Goal: Task Accomplishment & Management: Complete application form

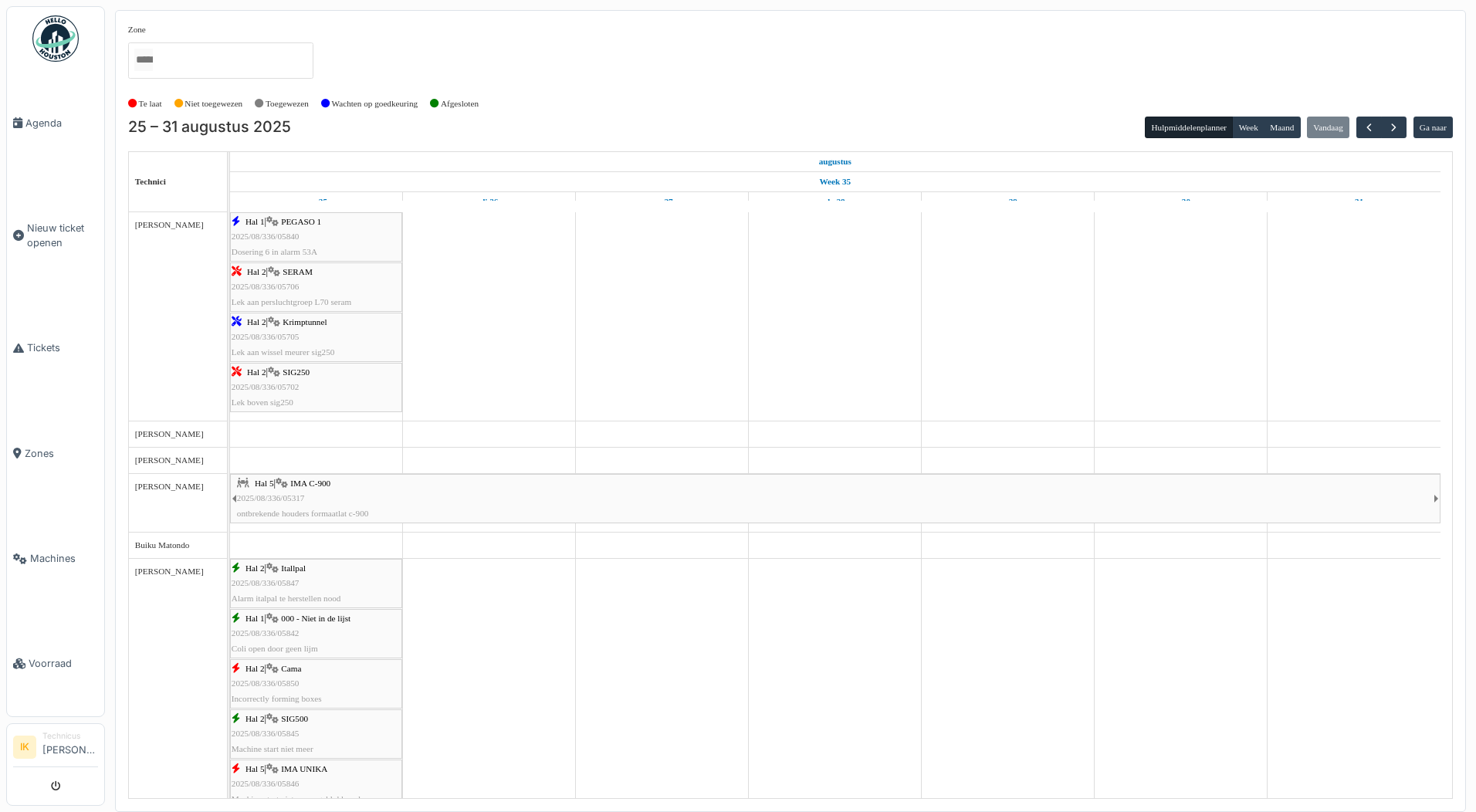
scroll to position [617, 0]
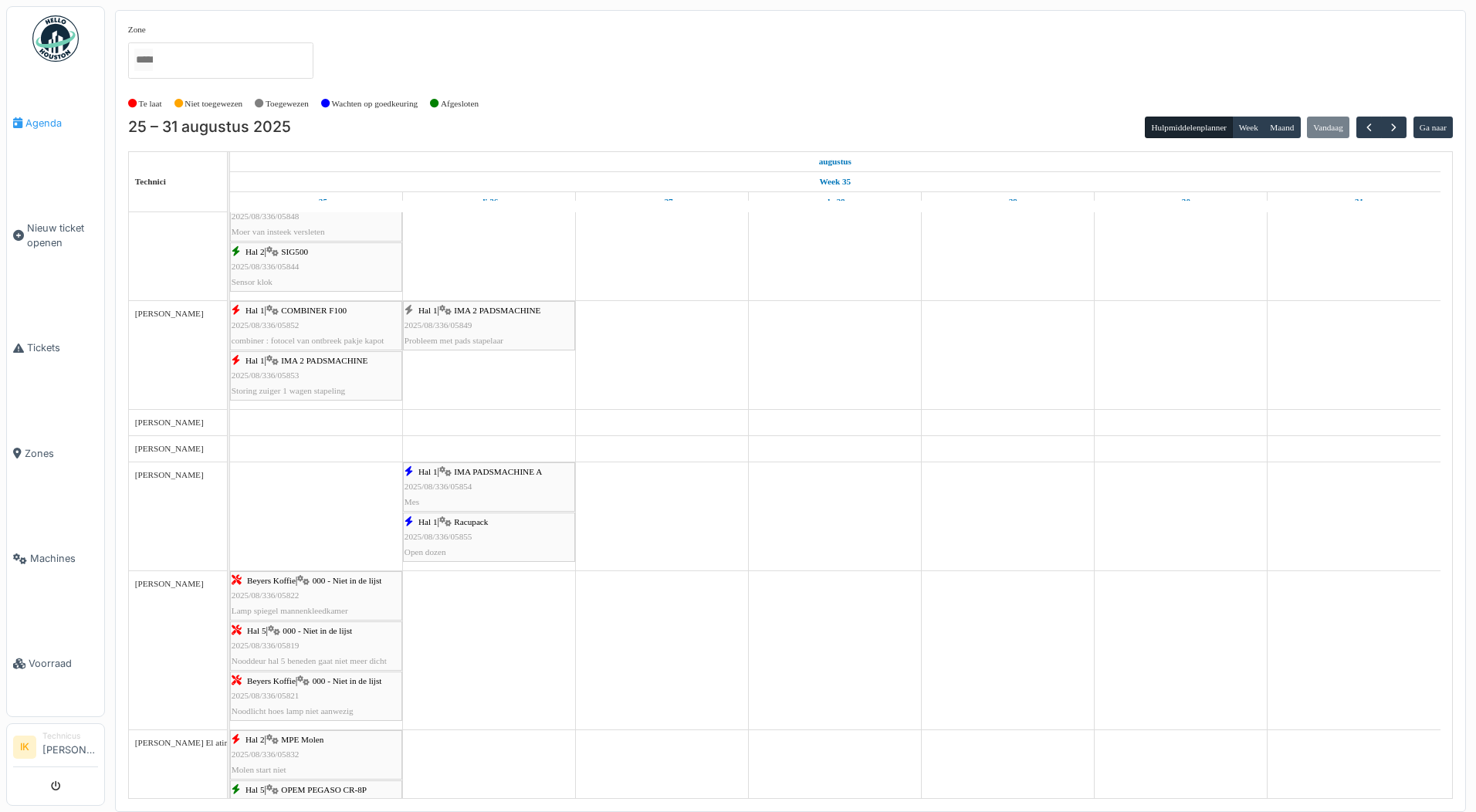
click at [42, 122] on span "Agenda" at bounding box center [62, 123] width 73 height 15
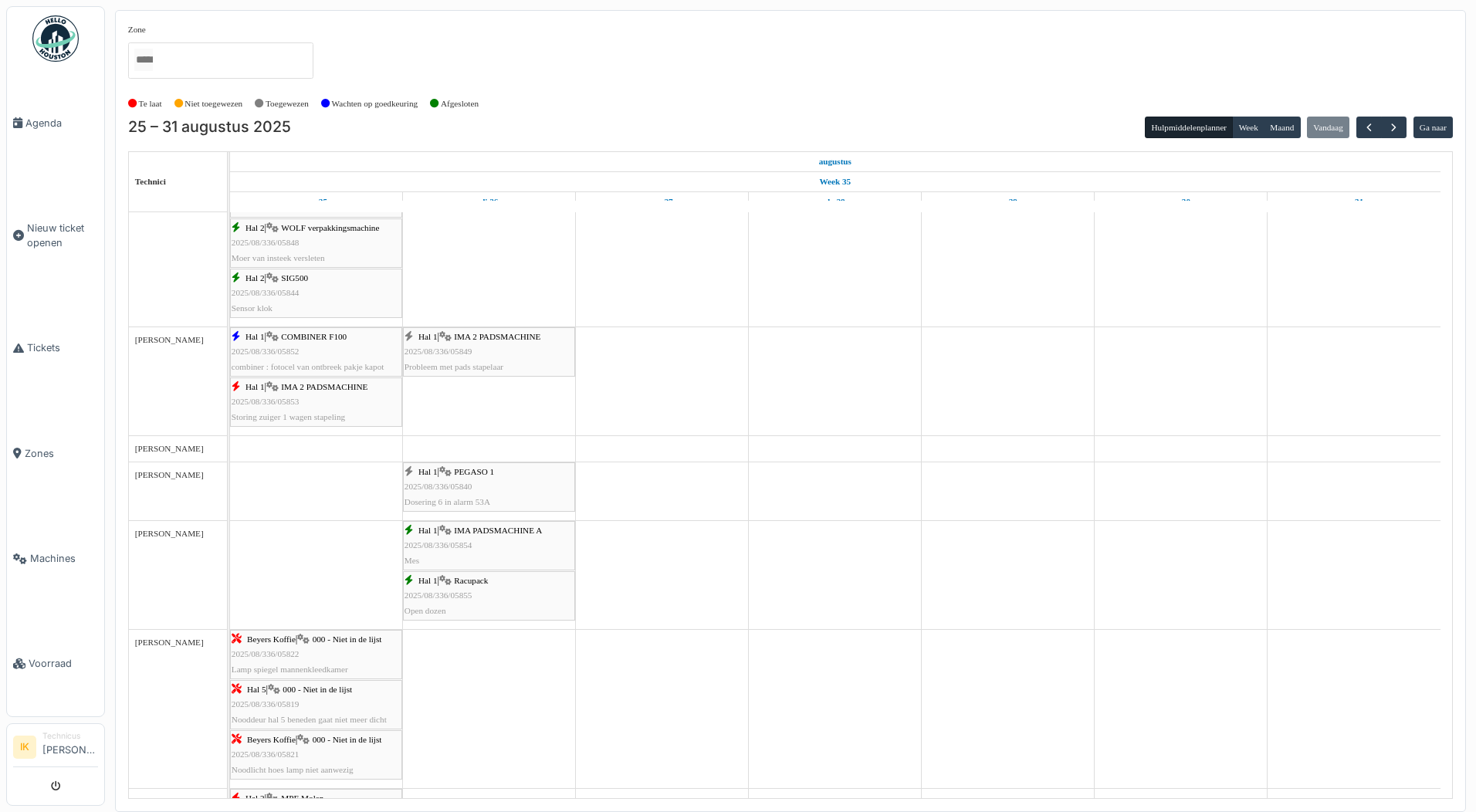
scroll to position [617, 0]
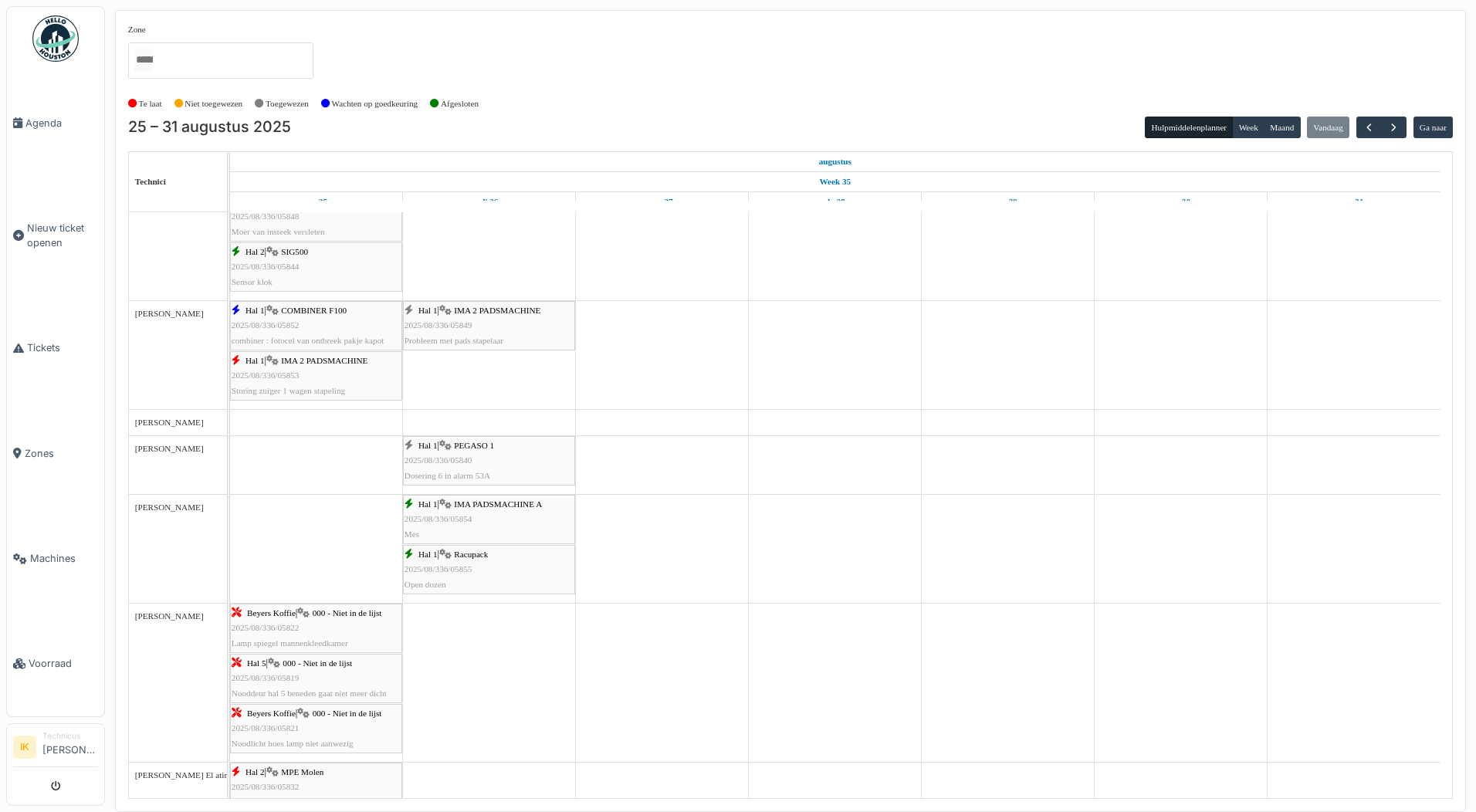
click at [476, 461] on div "Hal 1 | PEGASO 1 2025/08/336/05840 Dosering 6 in alarm 53A" at bounding box center [489, 461] width 169 height 45
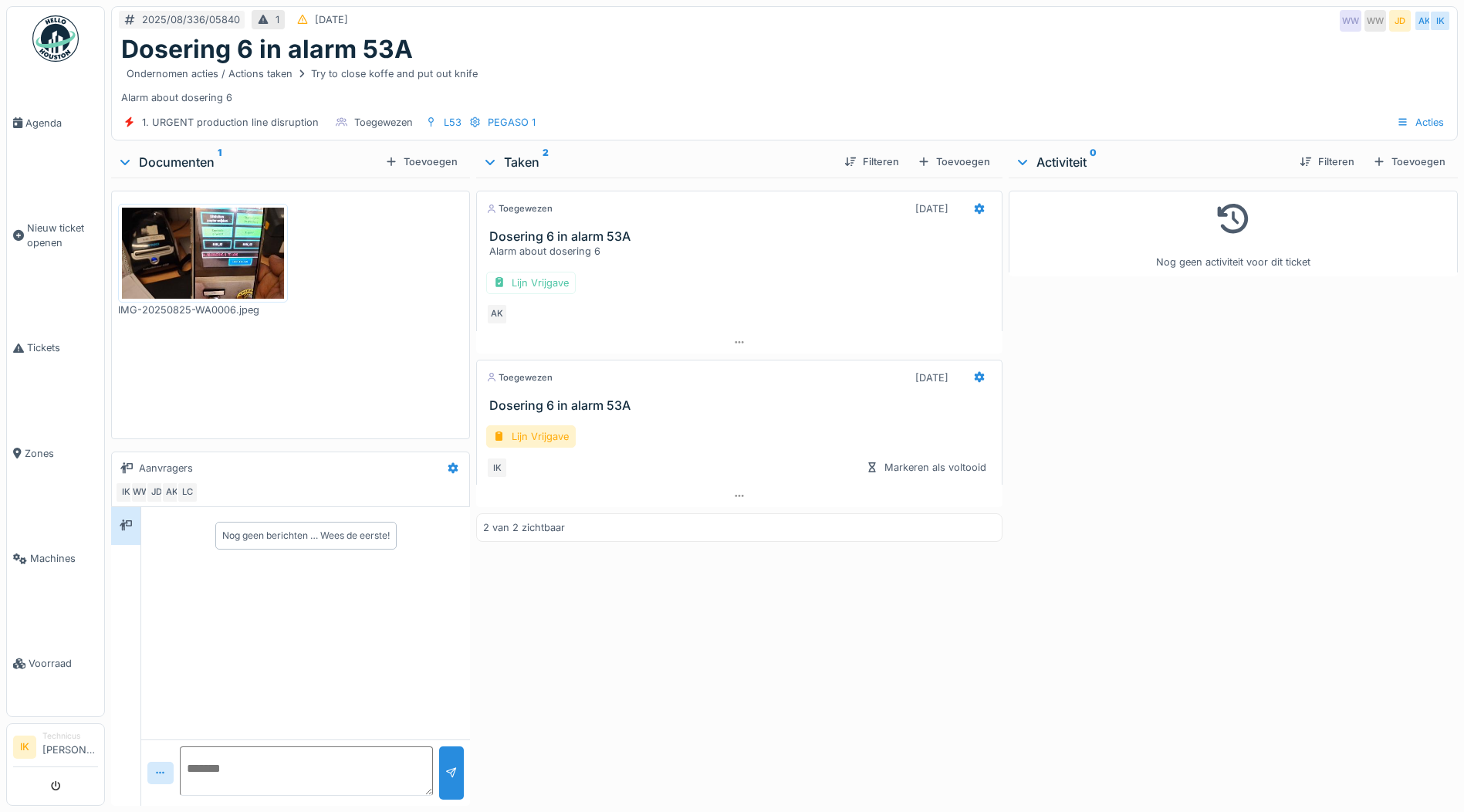
click at [196, 250] on img at bounding box center [202, 253] width 162 height 91
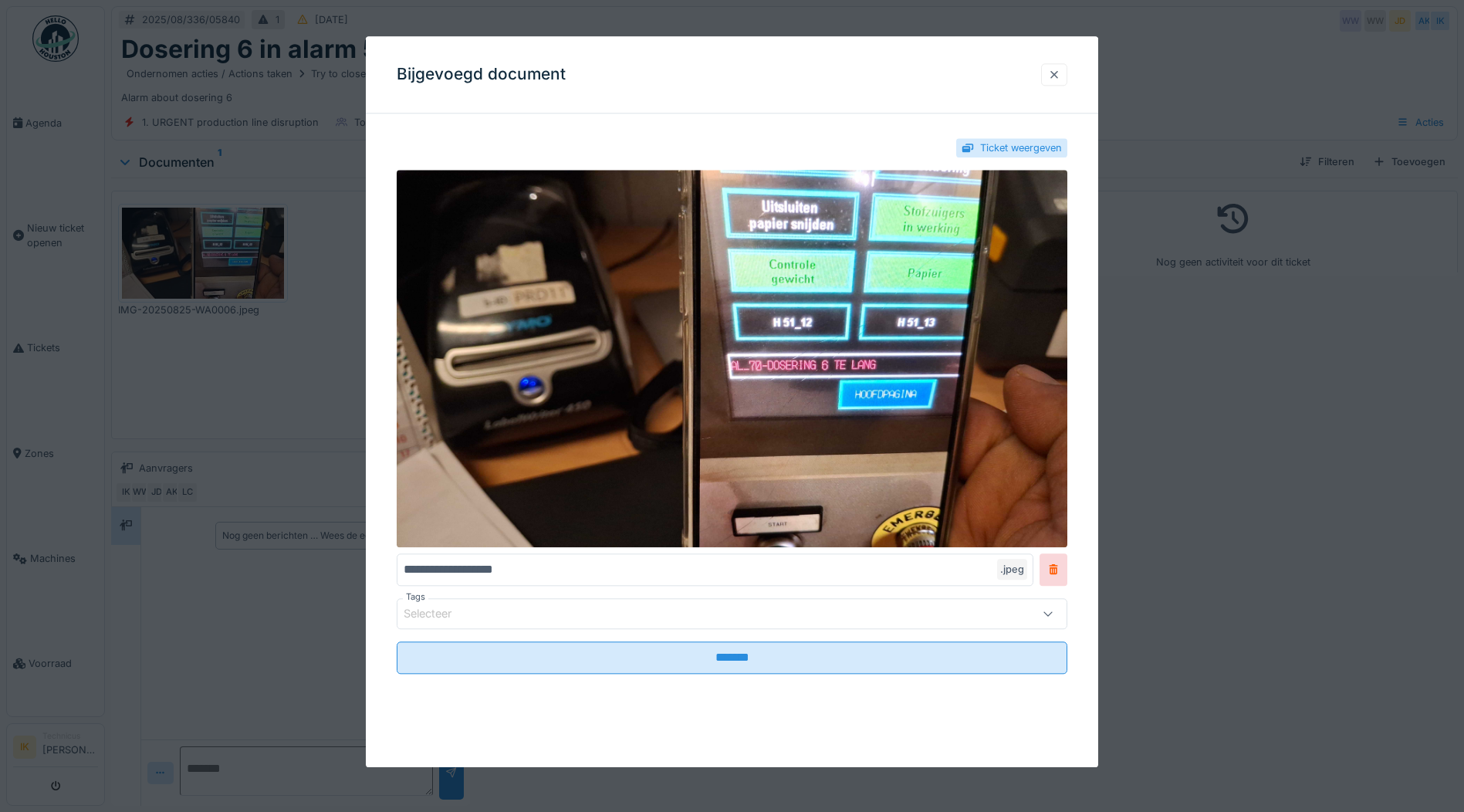
click at [1056, 75] on div at bounding box center [1055, 74] width 13 height 15
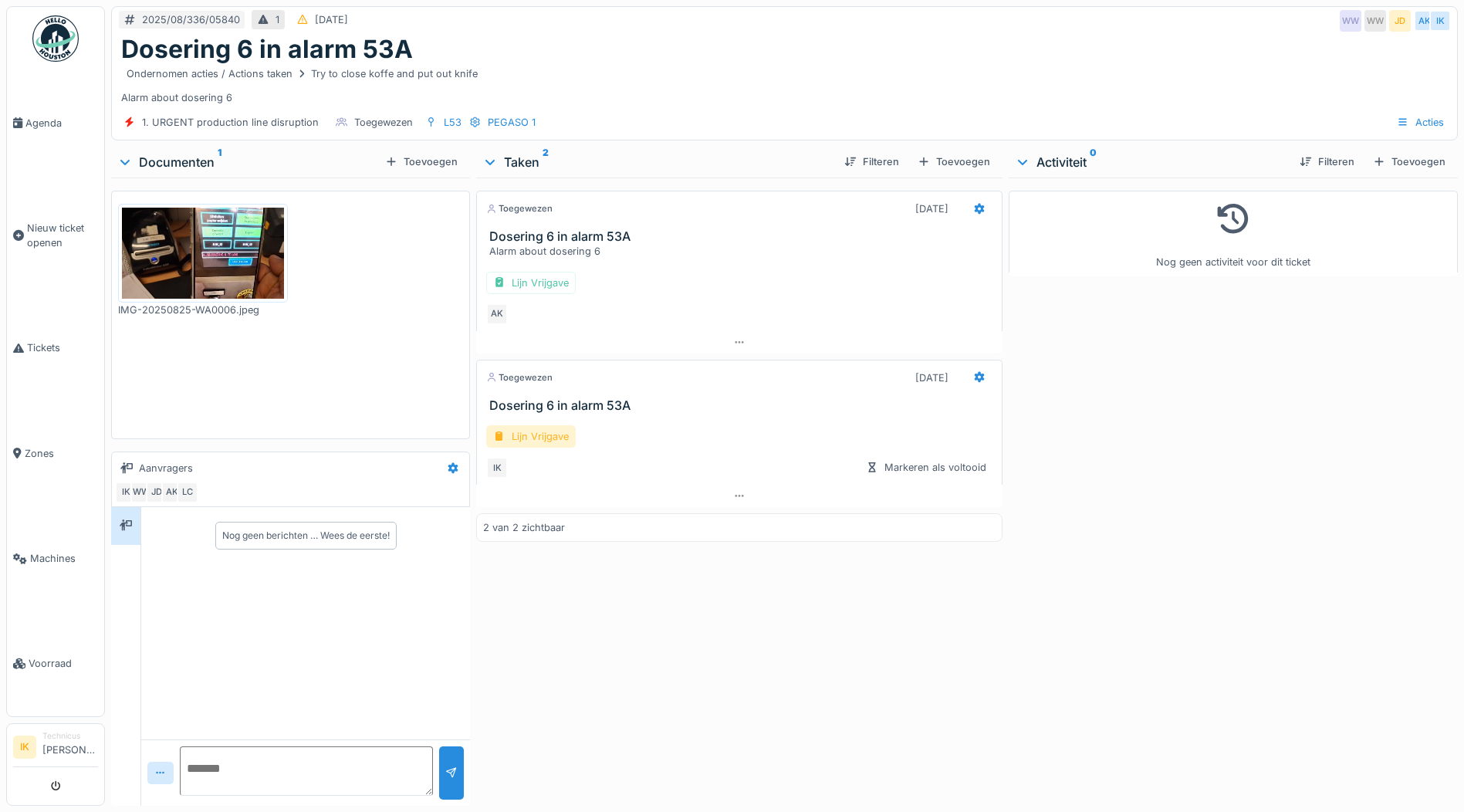
click at [529, 434] on div "Lijn Vrijgave" at bounding box center [530, 436] width 89 height 22
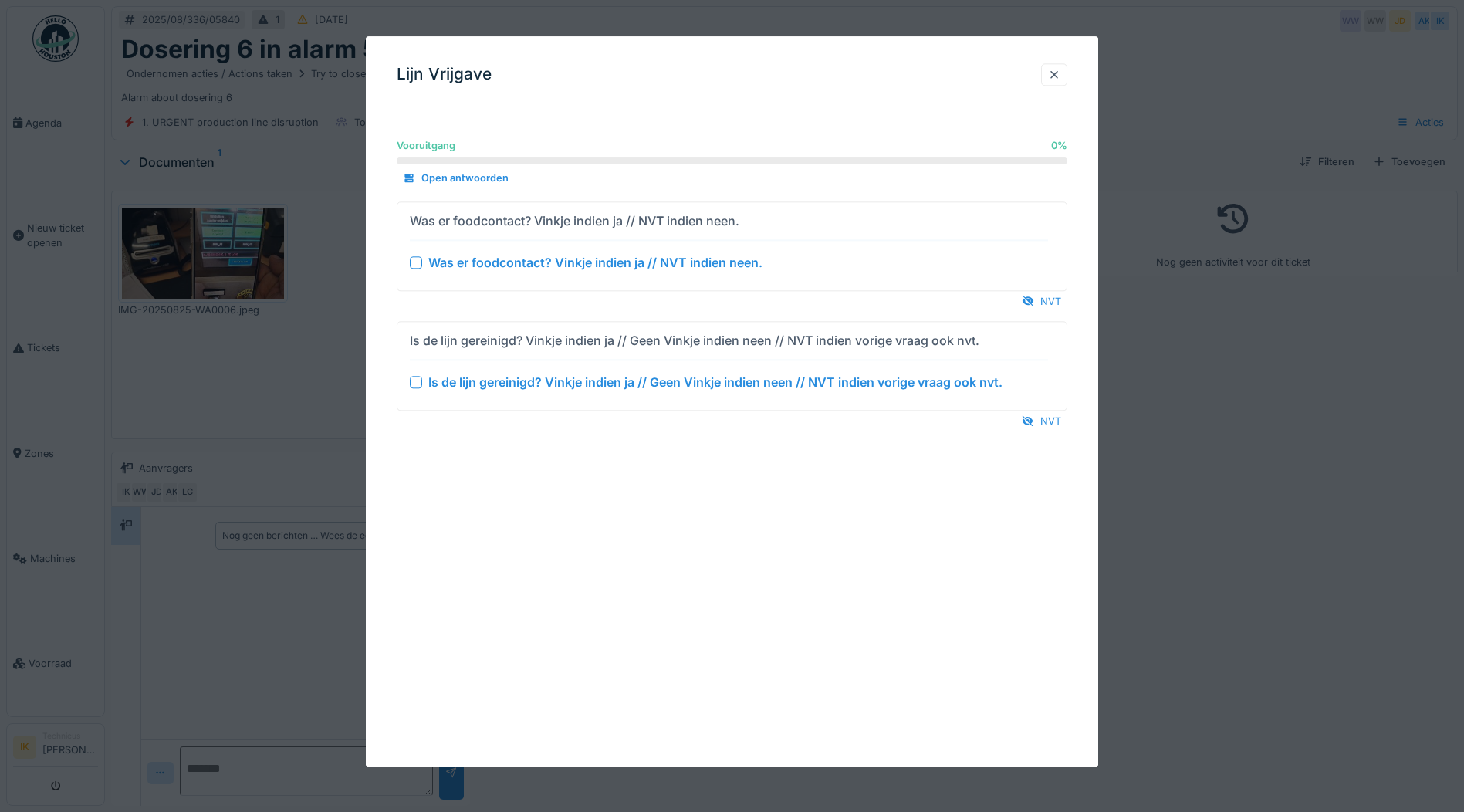
click at [416, 255] on div "Was er foodcontact? Vinkje indien ja // NVT indien neen." at bounding box center [729, 261] width 638 height 18
click at [418, 383] on div at bounding box center [416, 382] width 13 height 13
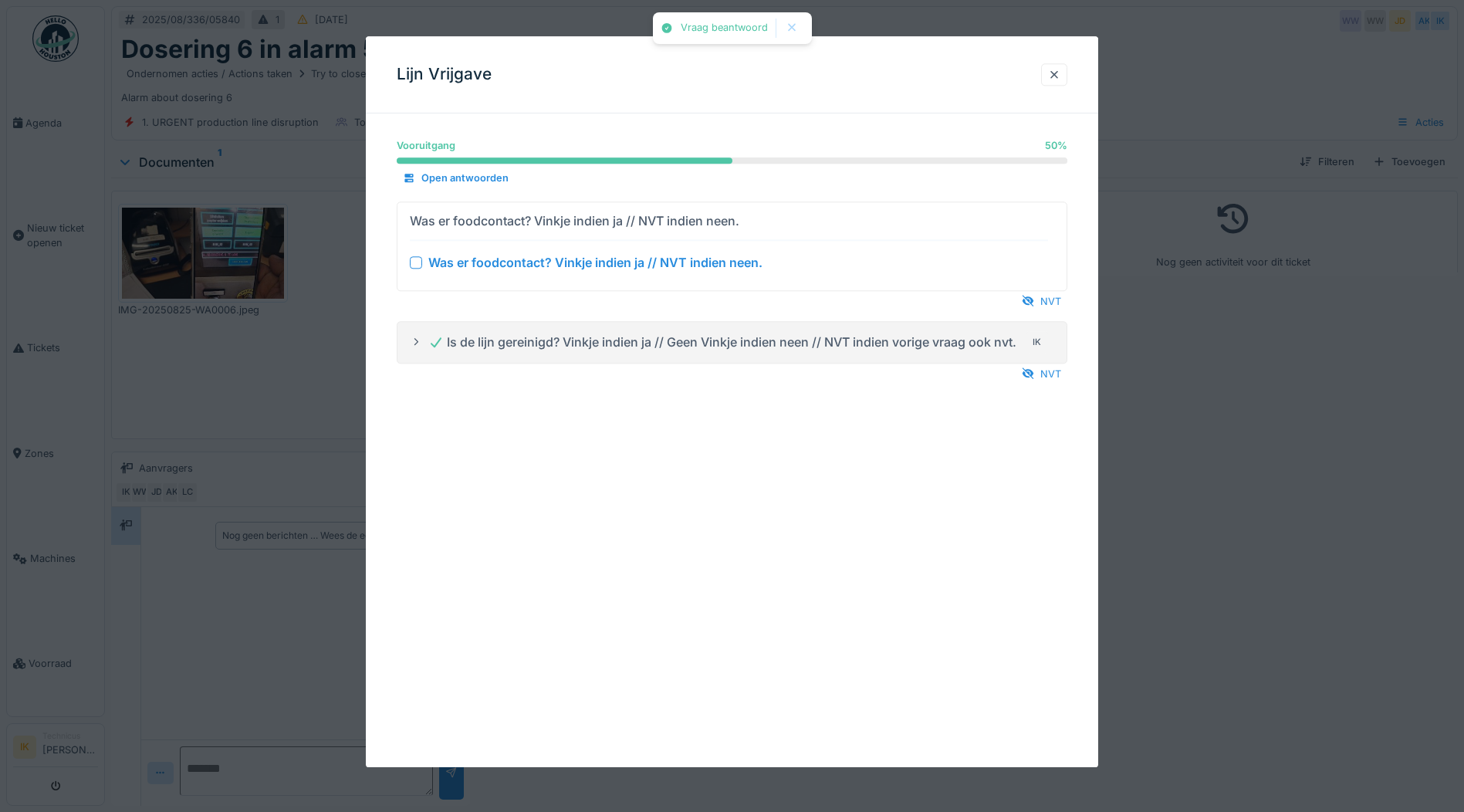
click at [412, 259] on div at bounding box center [416, 262] width 13 height 13
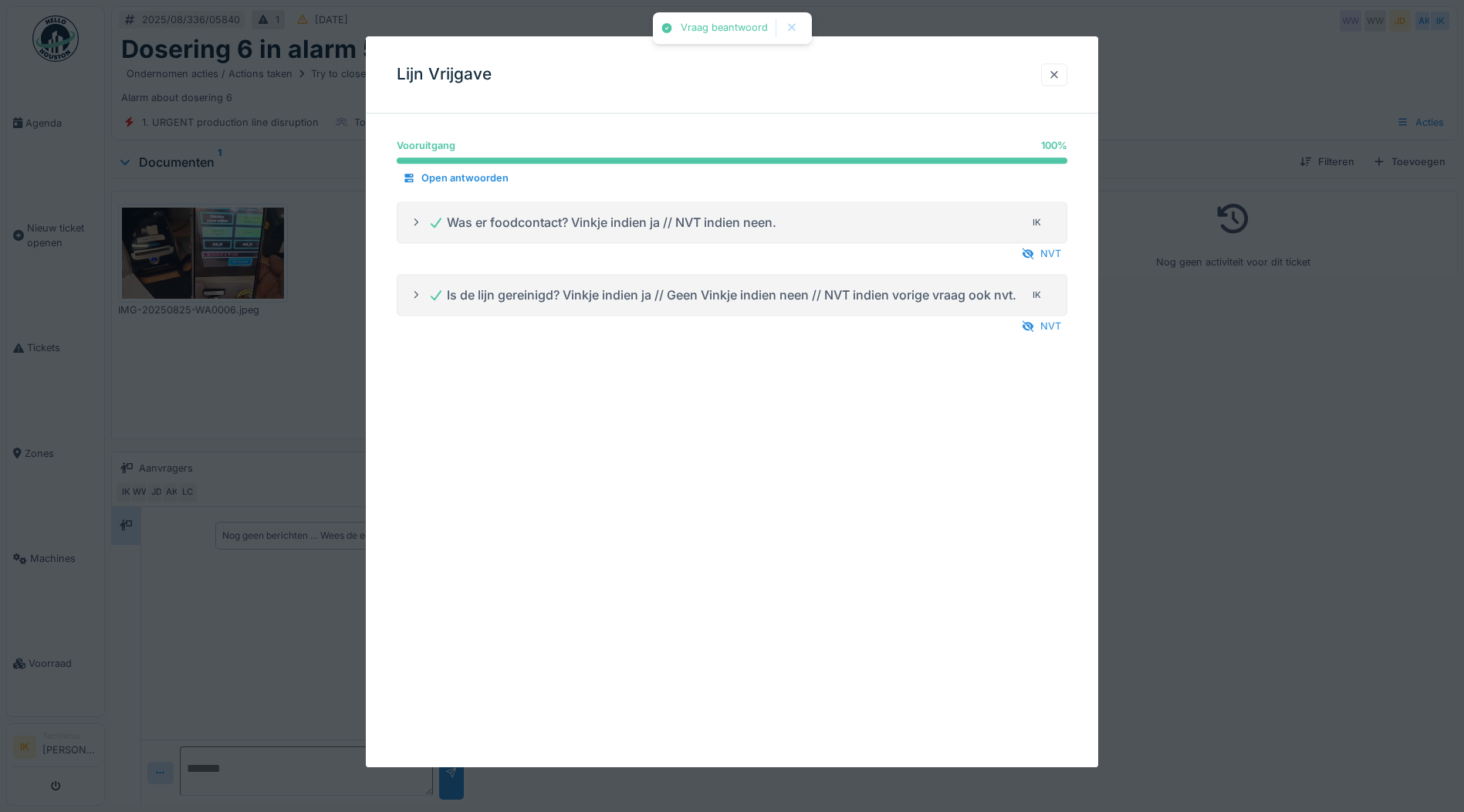
click at [1056, 77] on div at bounding box center [1055, 74] width 13 height 15
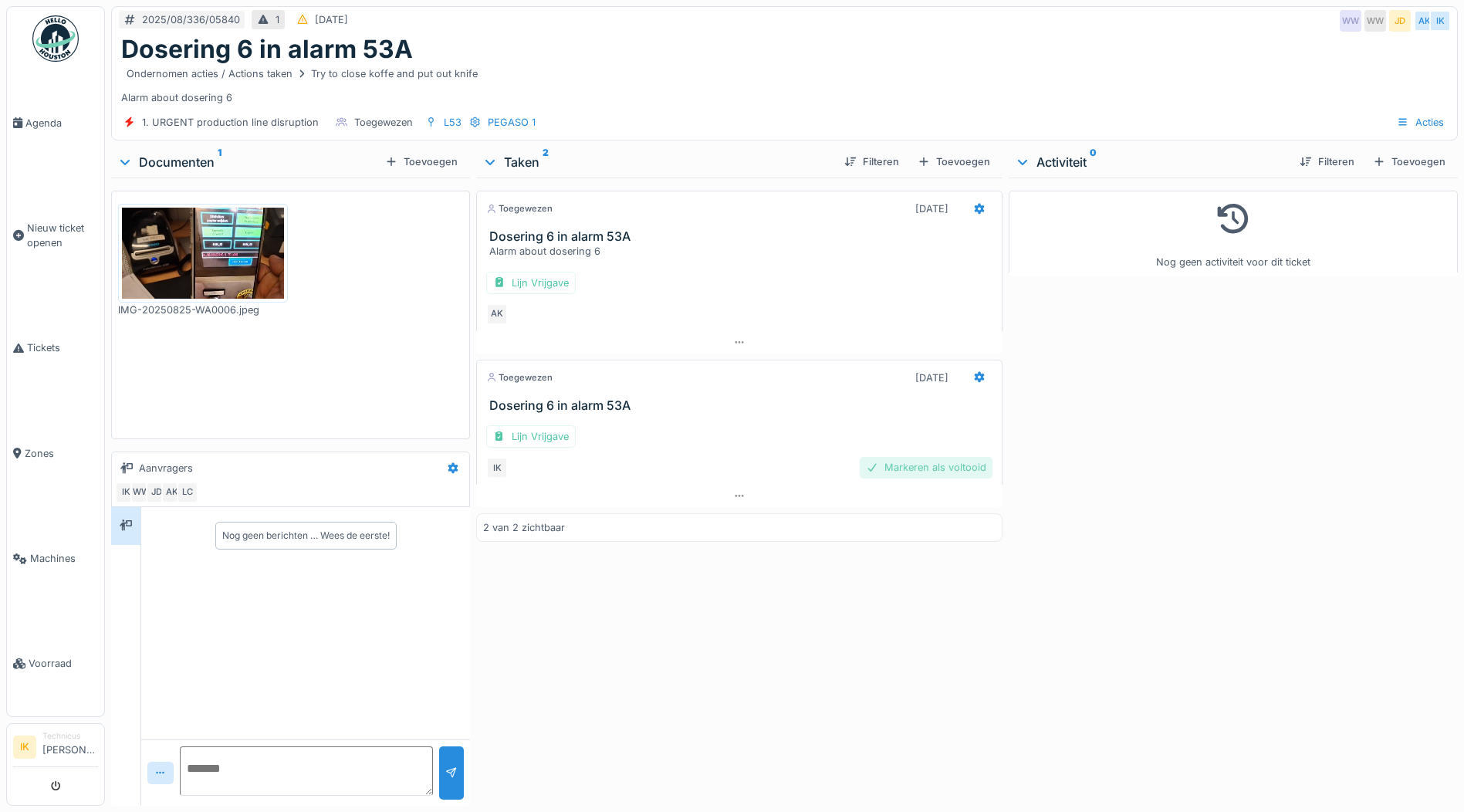
click at [901, 464] on div "Markeren als voltooid" at bounding box center [926, 467] width 133 height 21
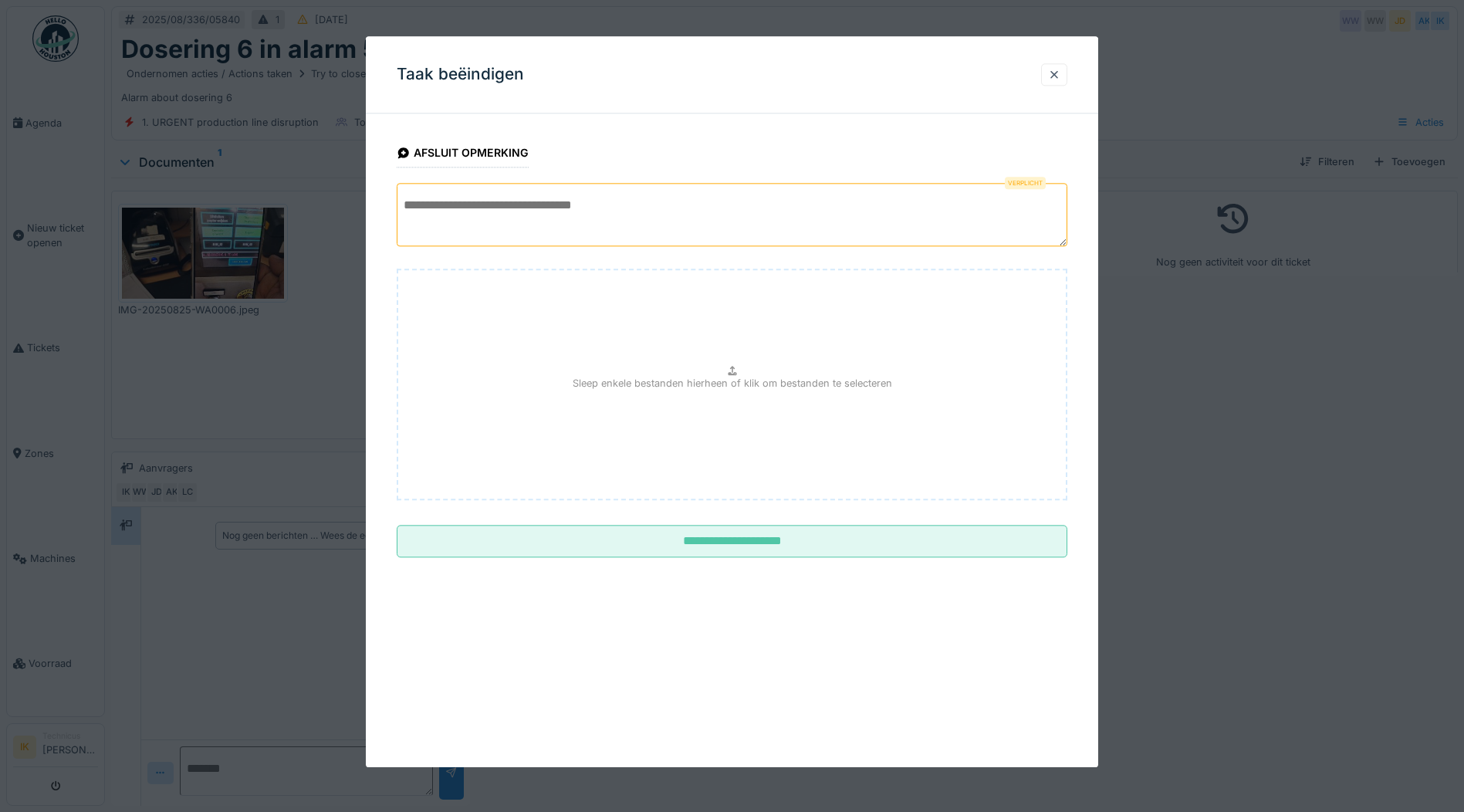
click at [430, 202] on textarea at bounding box center [732, 215] width 671 height 63
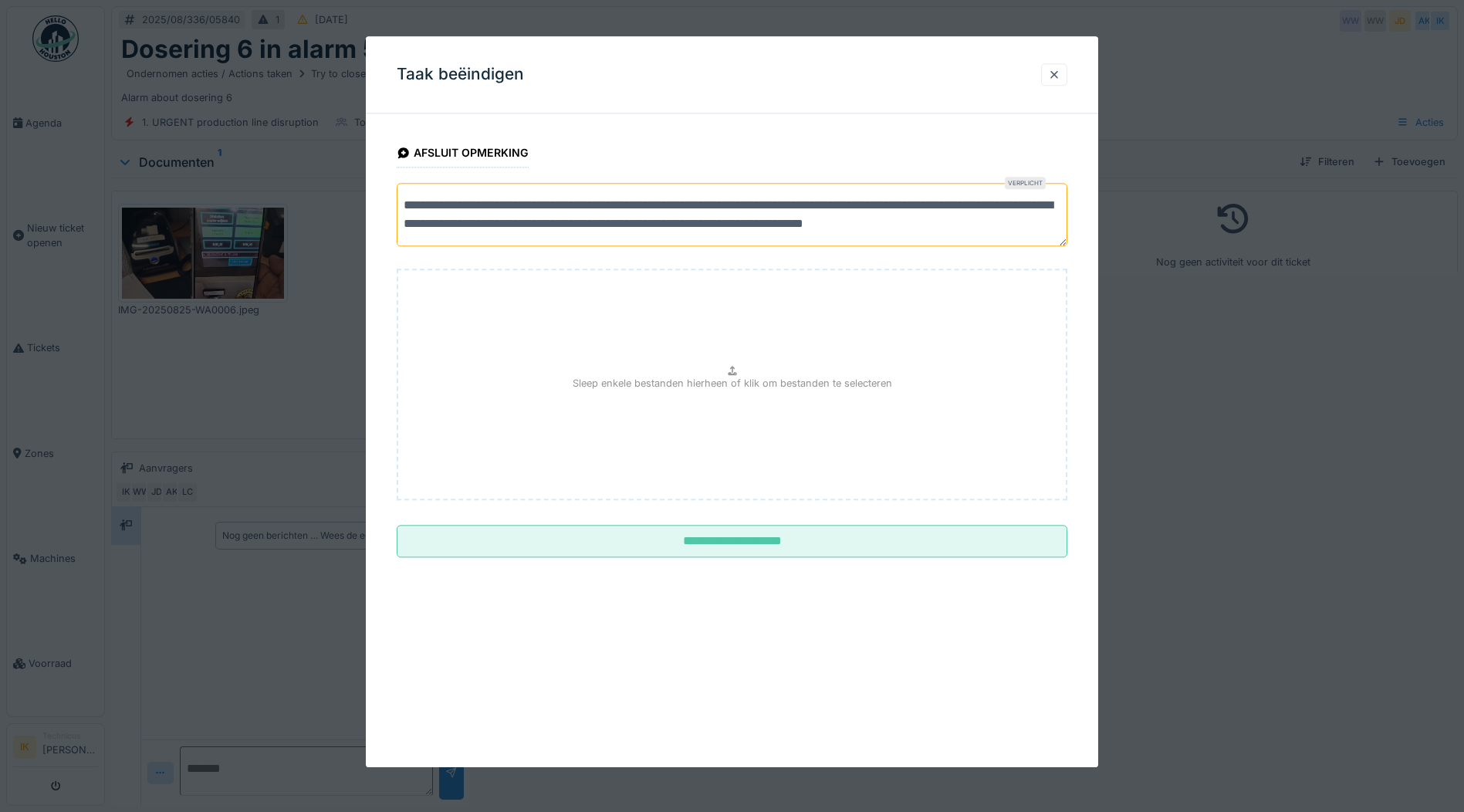
scroll to position [6, 0]
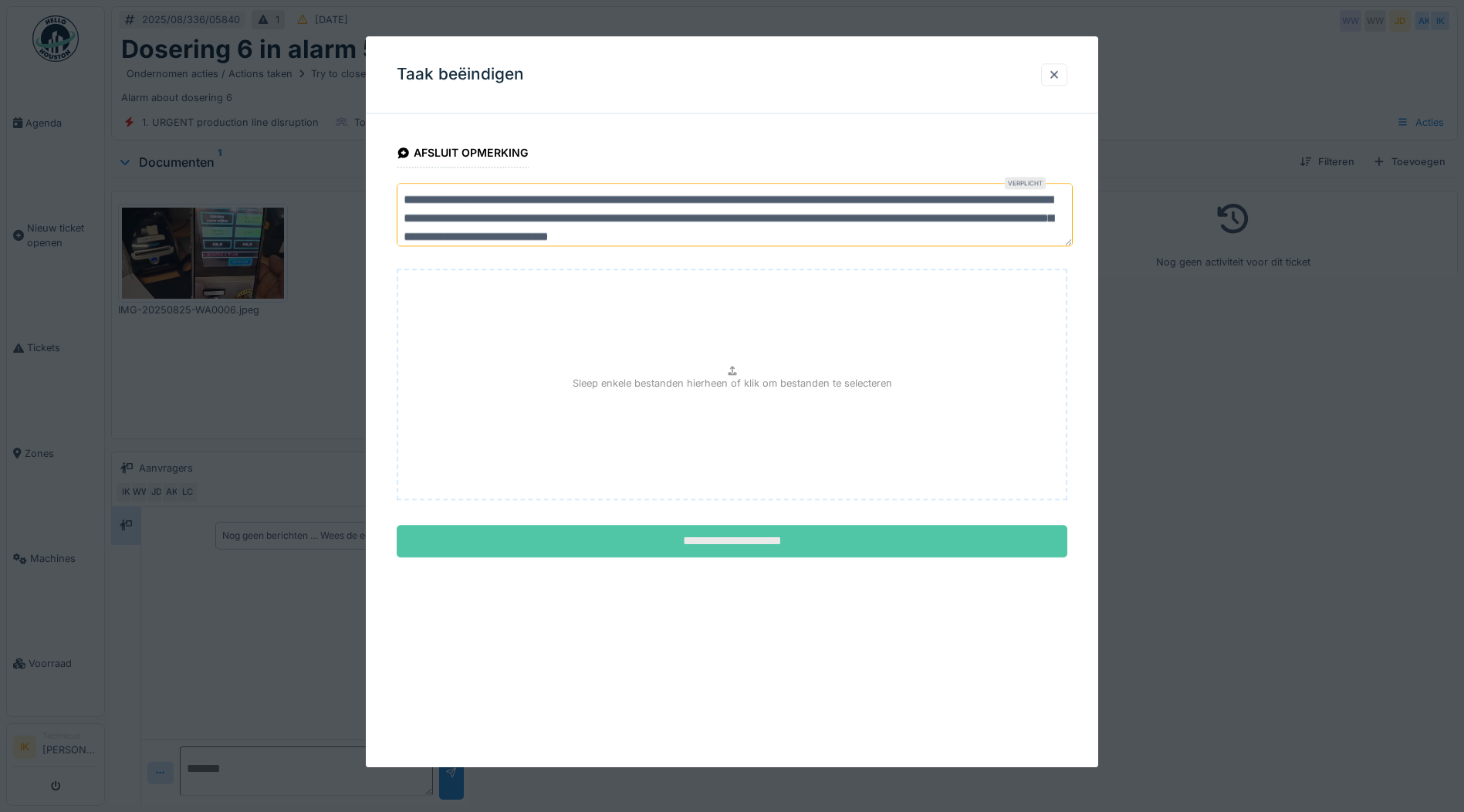
type textarea "**********"
click at [712, 543] on input "**********" at bounding box center [732, 541] width 671 height 32
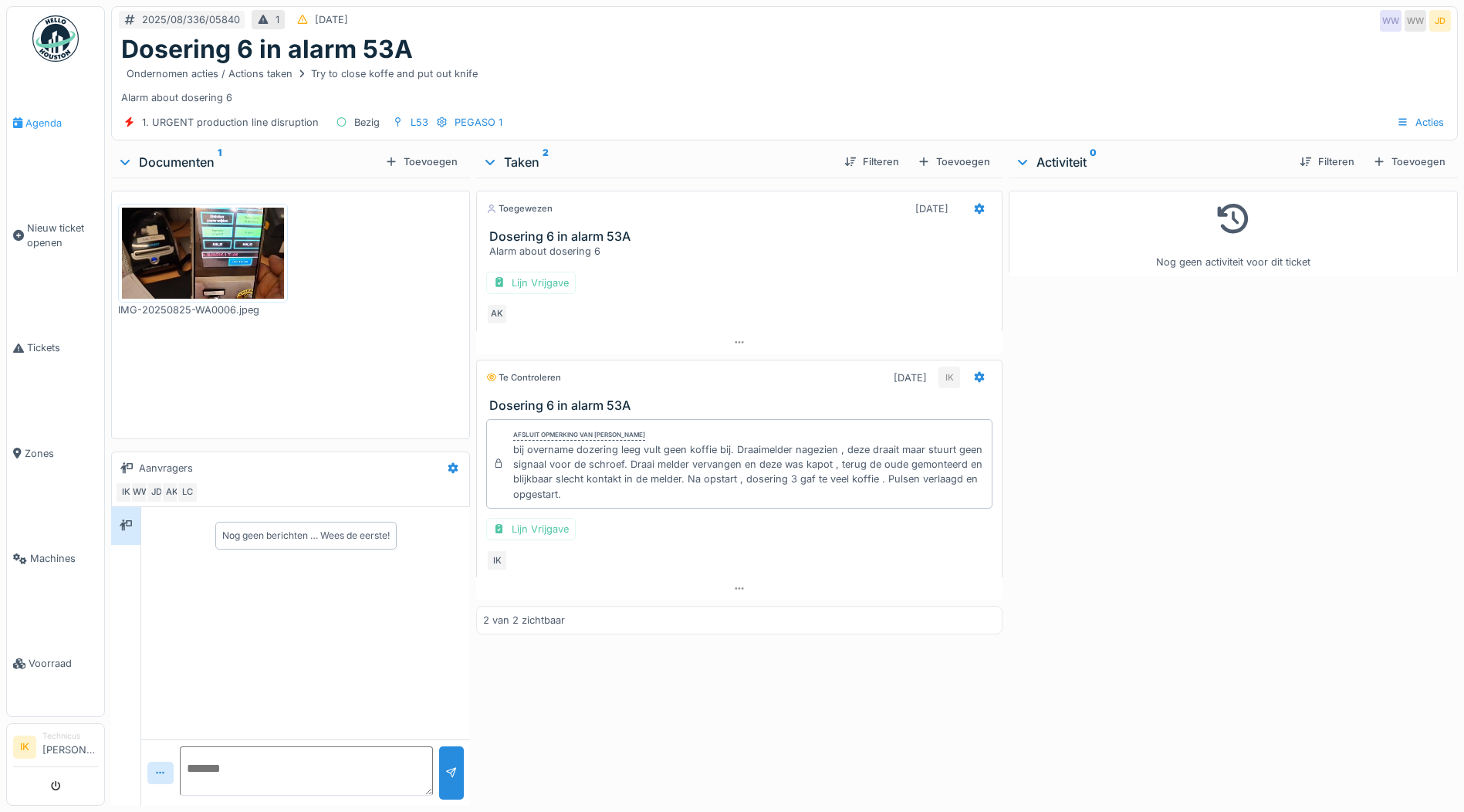
click at [35, 118] on span "Agenda" at bounding box center [62, 123] width 73 height 15
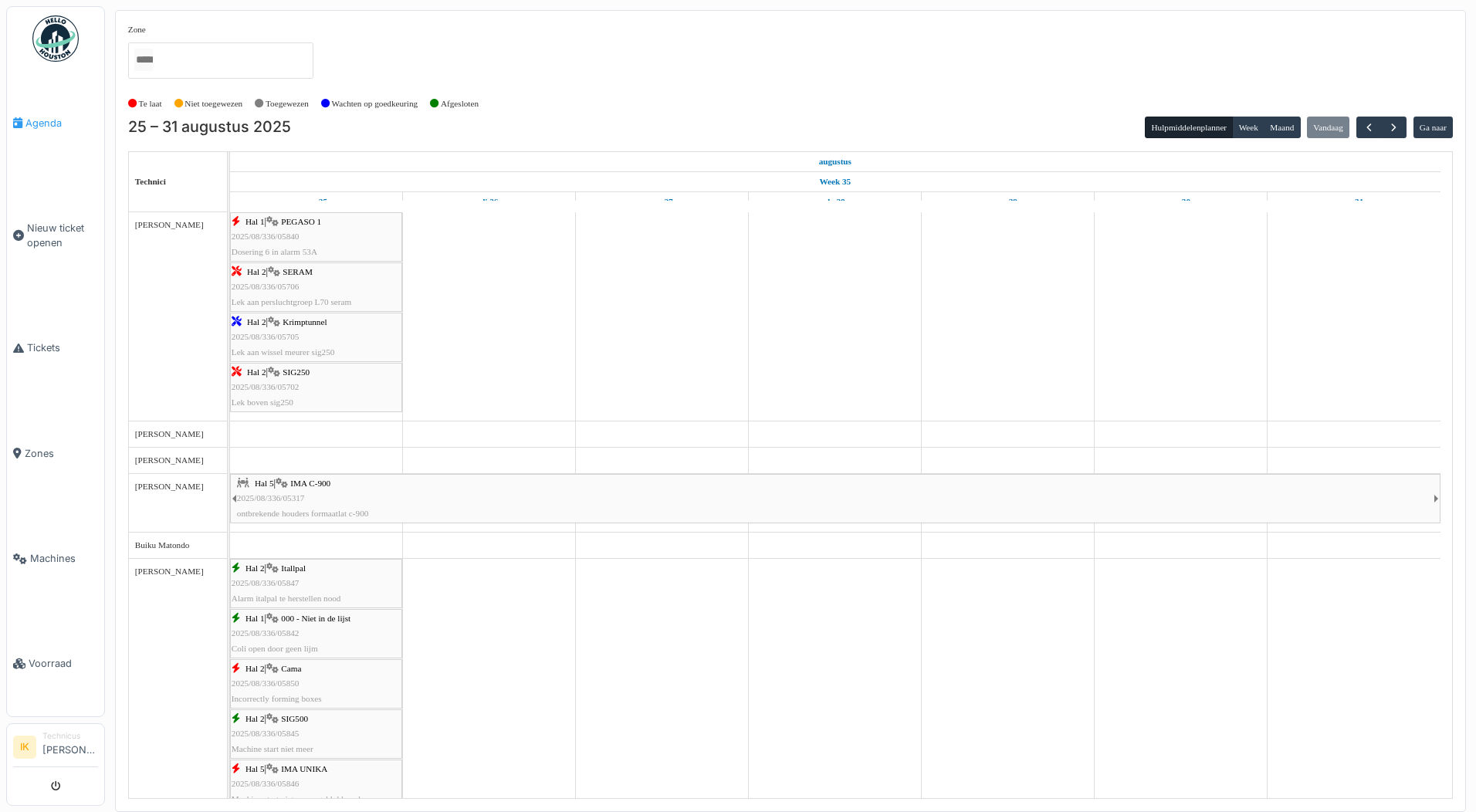
click at [54, 118] on span "Agenda" at bounding box center [62, 123] width 73 height 15
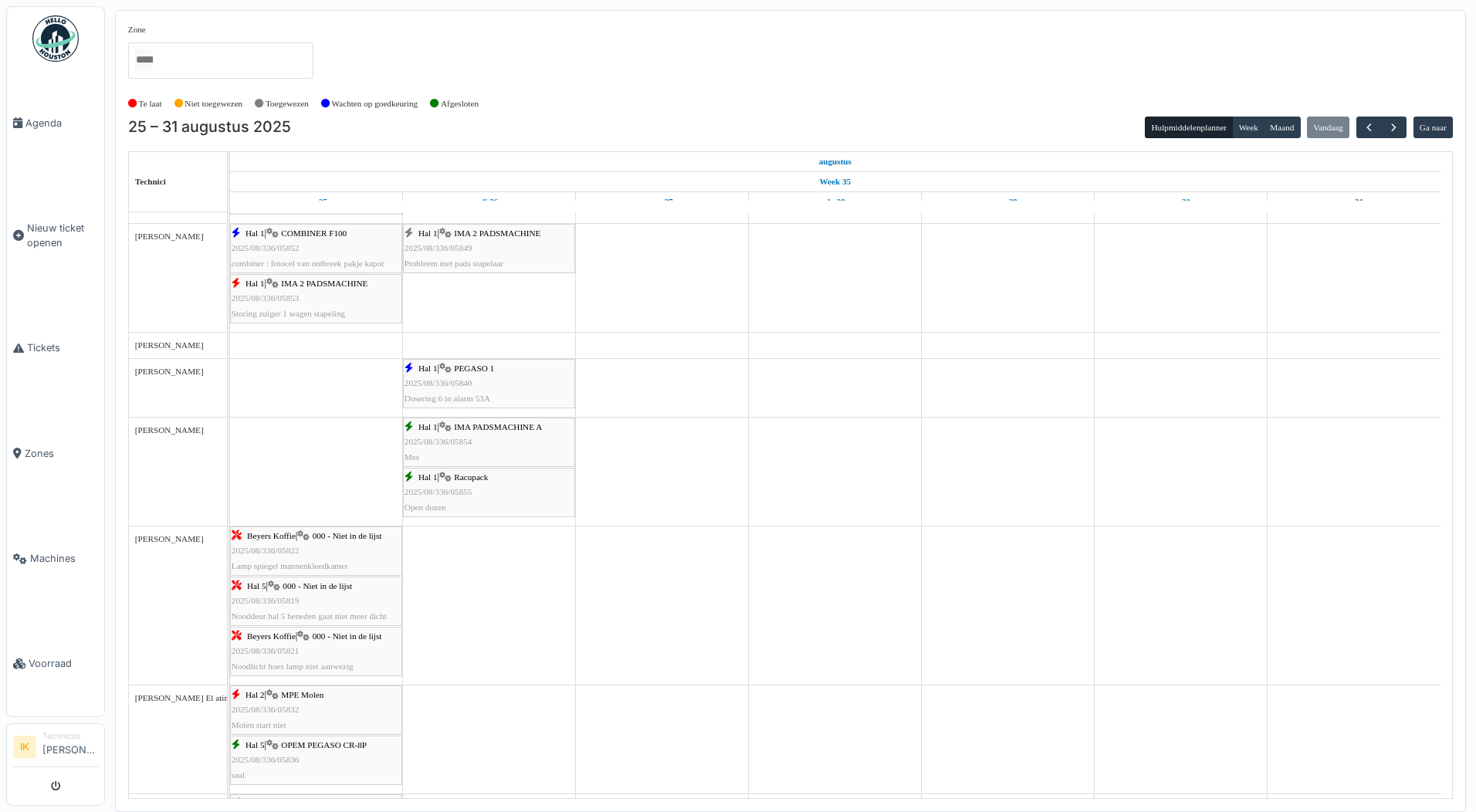
scroll to position [540, 0]
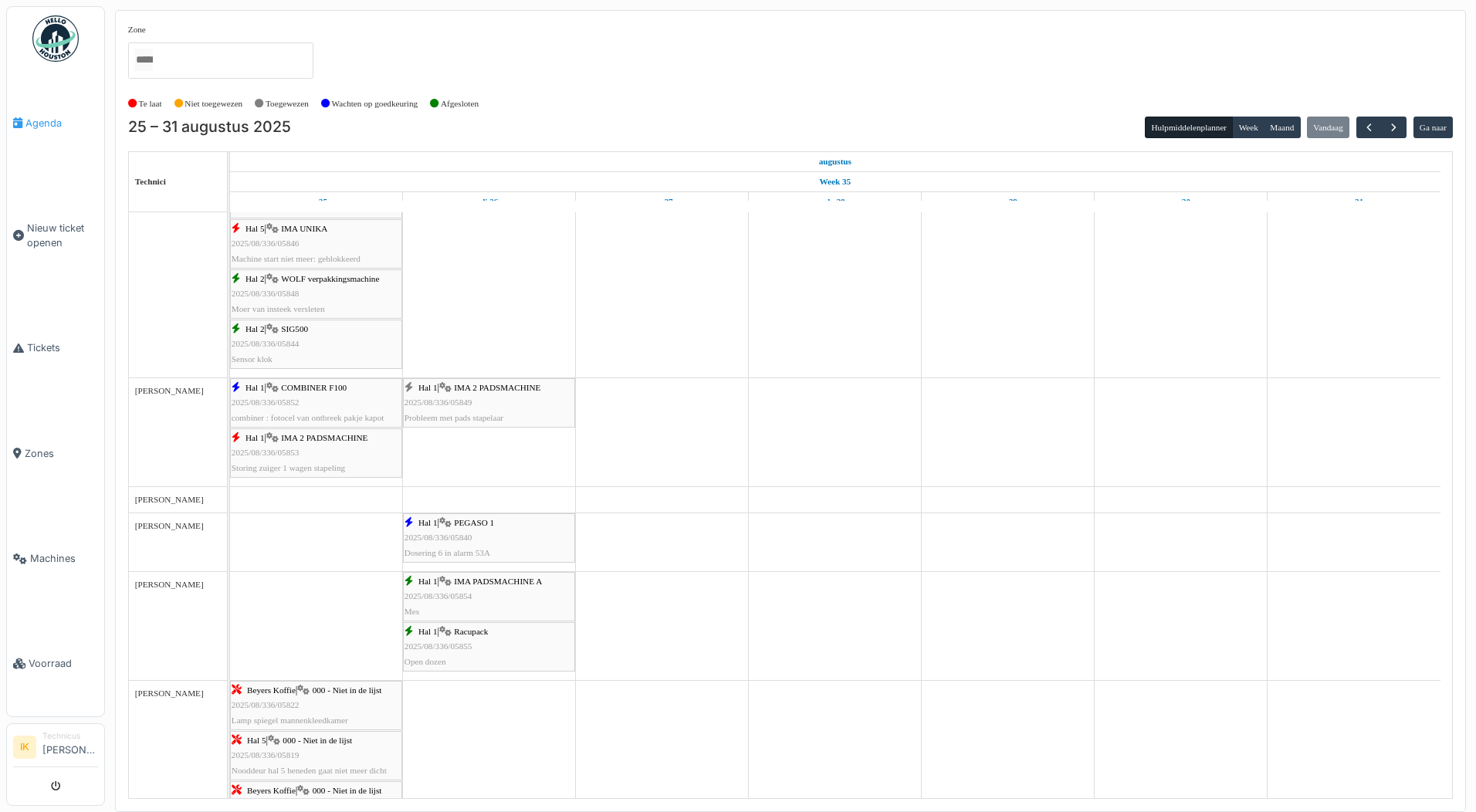
click at [36, 124] on span "Agenda" at bounding box center [62, 123] width 73 height 15
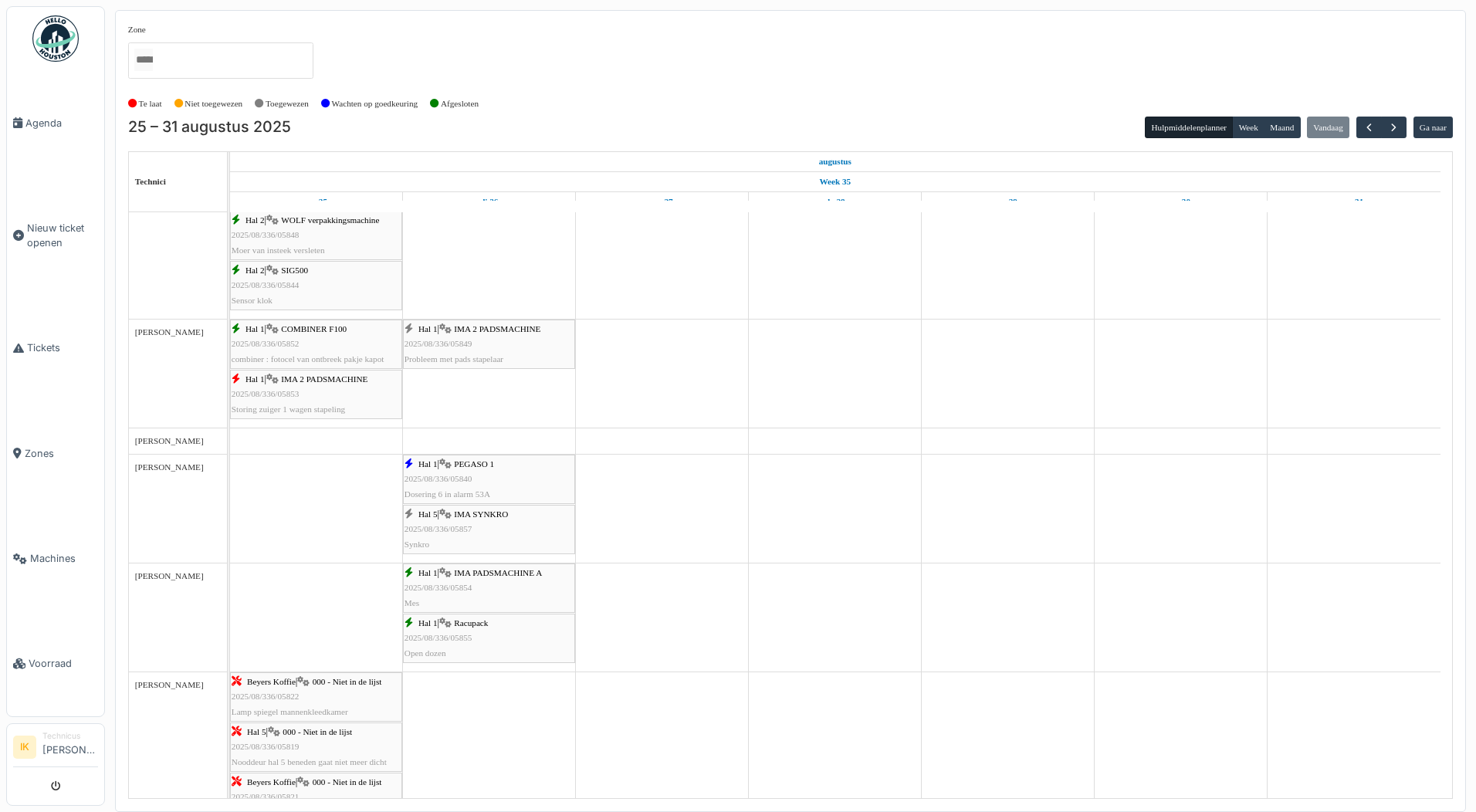
scroll to position [694, 0]
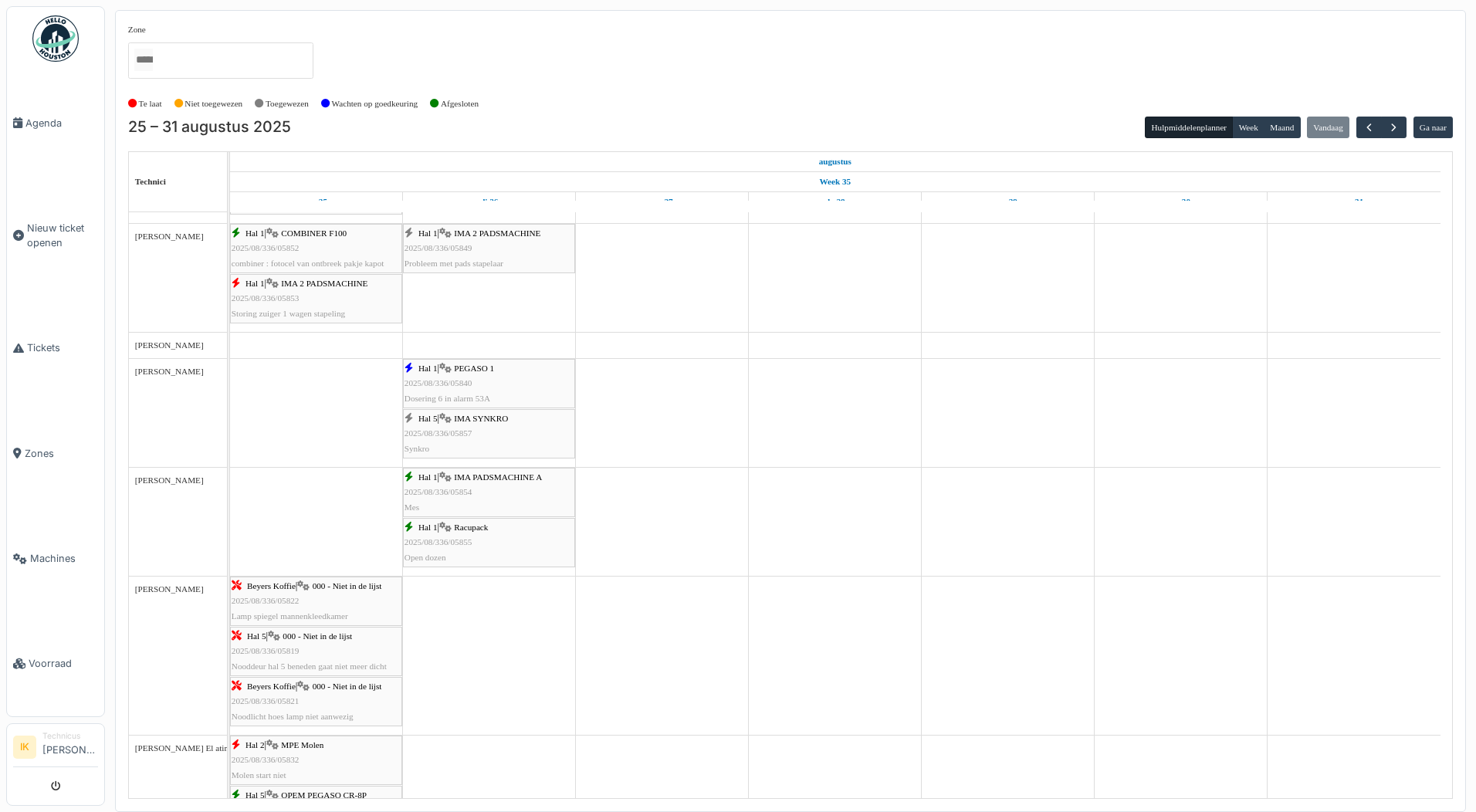
click at [442, 426] on div "Hal 5 | IMA SYNKRO 2025/08/336/05857 Synkro" at bounding box center [489, 434] width 169 height 45
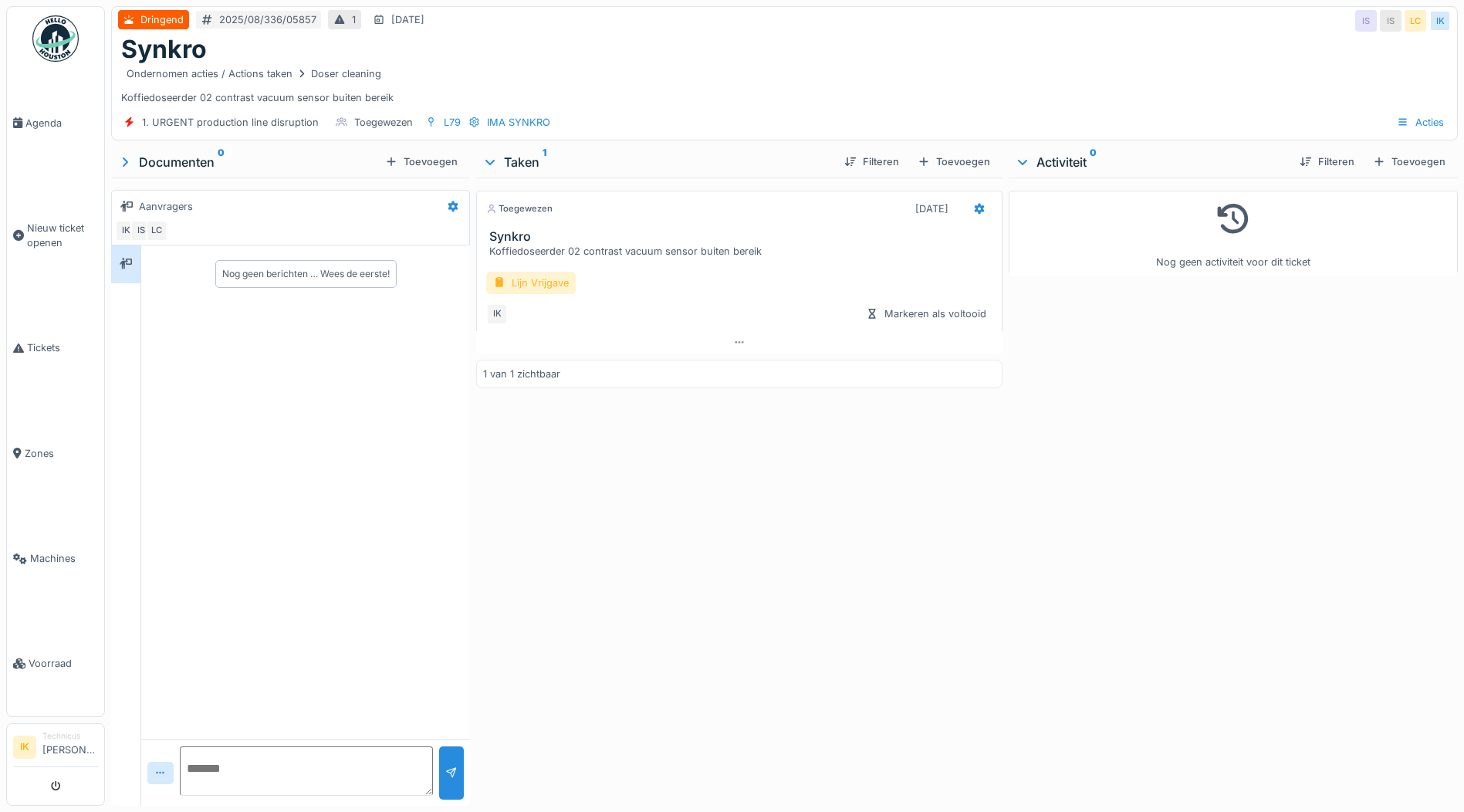
click at [523, 280] on div "Lijn Vrijgave" at bounding box center [530, 283] width 89 height 22
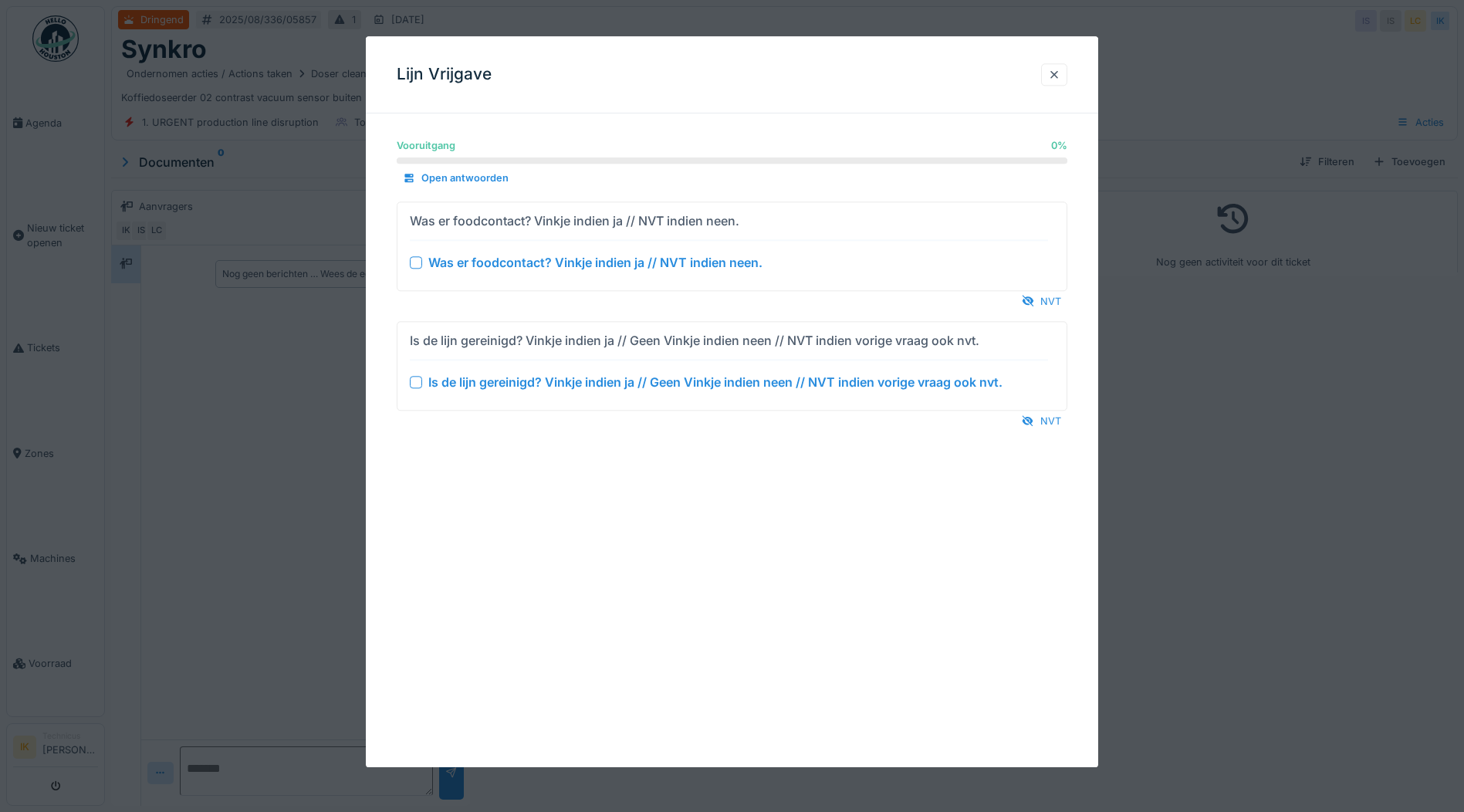
click at [416, 257] on div at bounding box center [416, 262] width 13 height 13
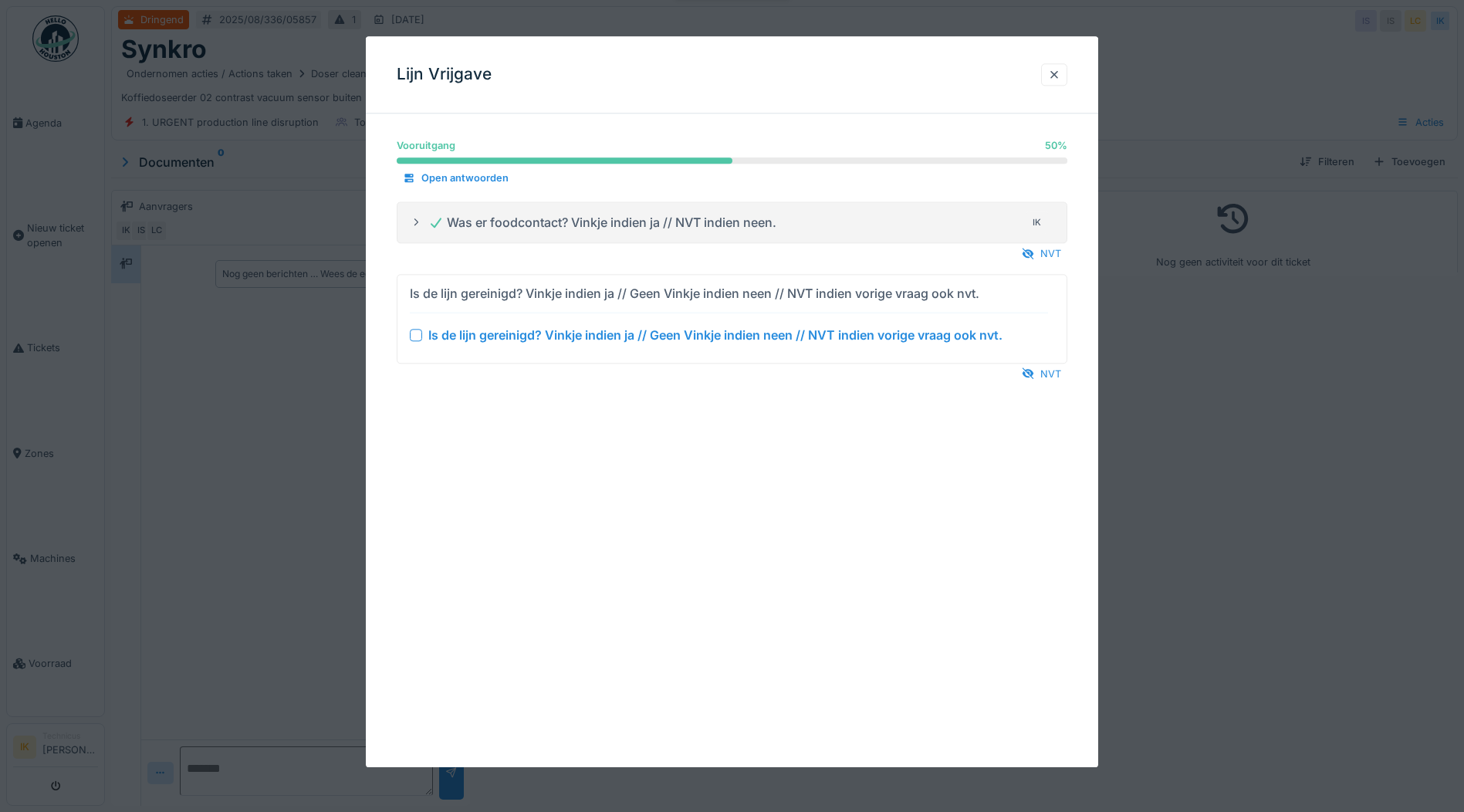
click at [416, 329] on div at bounding box center [416, 335] width 13 height 13
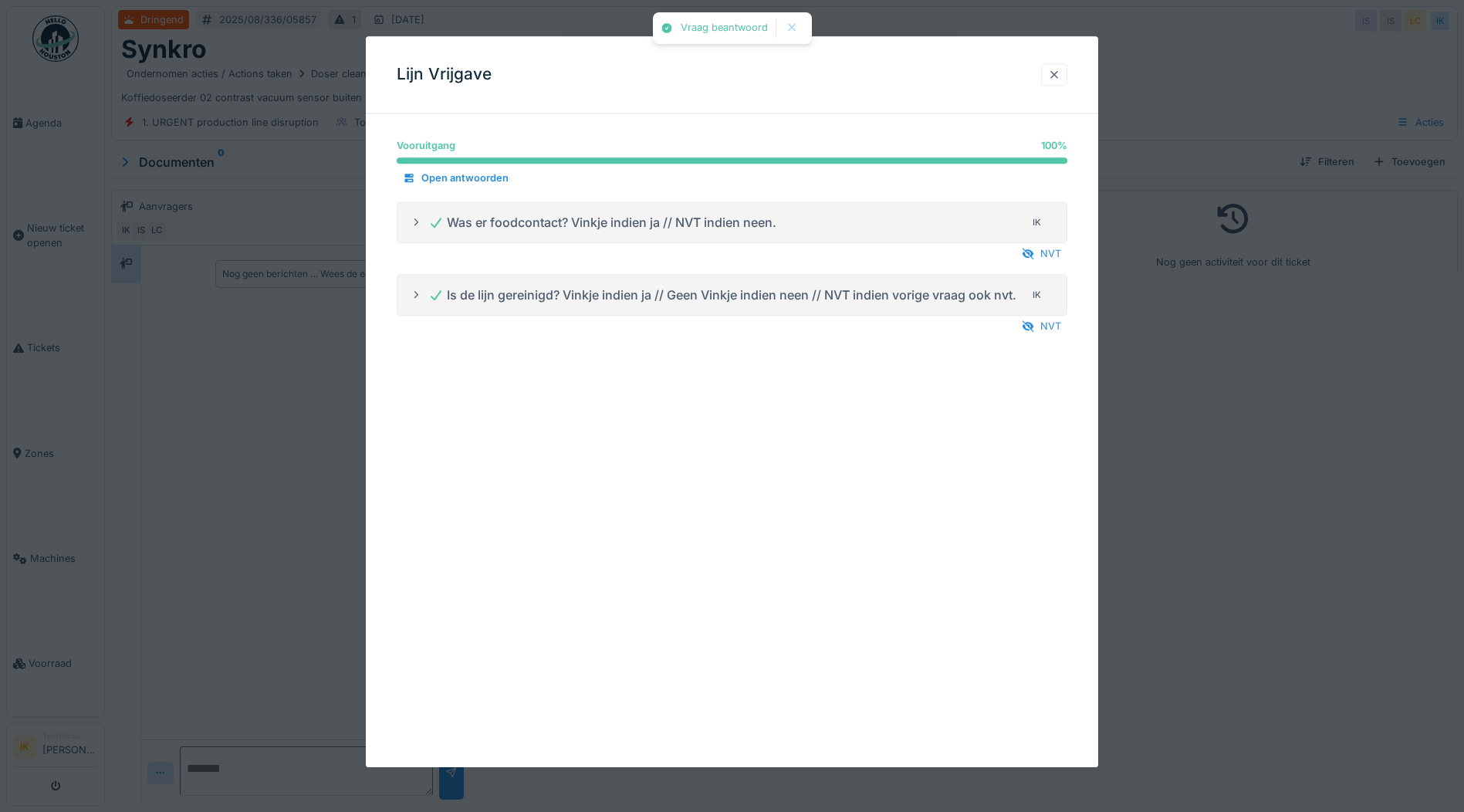
click at [1048, 74] on div at bounding box center [1054, 74] width 26 height 22
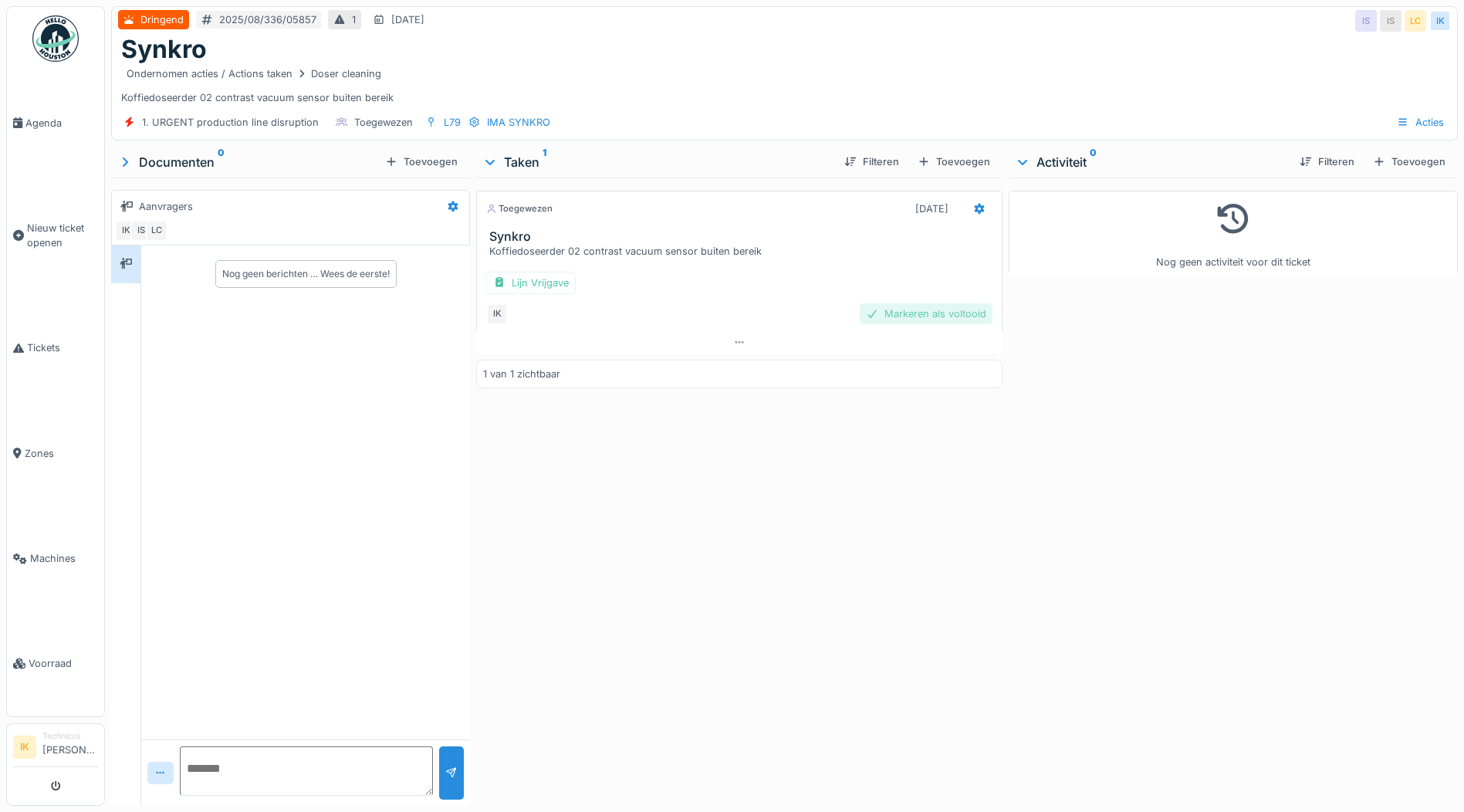
click at [898, 321] on div "Markeren als voltooid" at bounding box center [926, 314] width 133 height 21
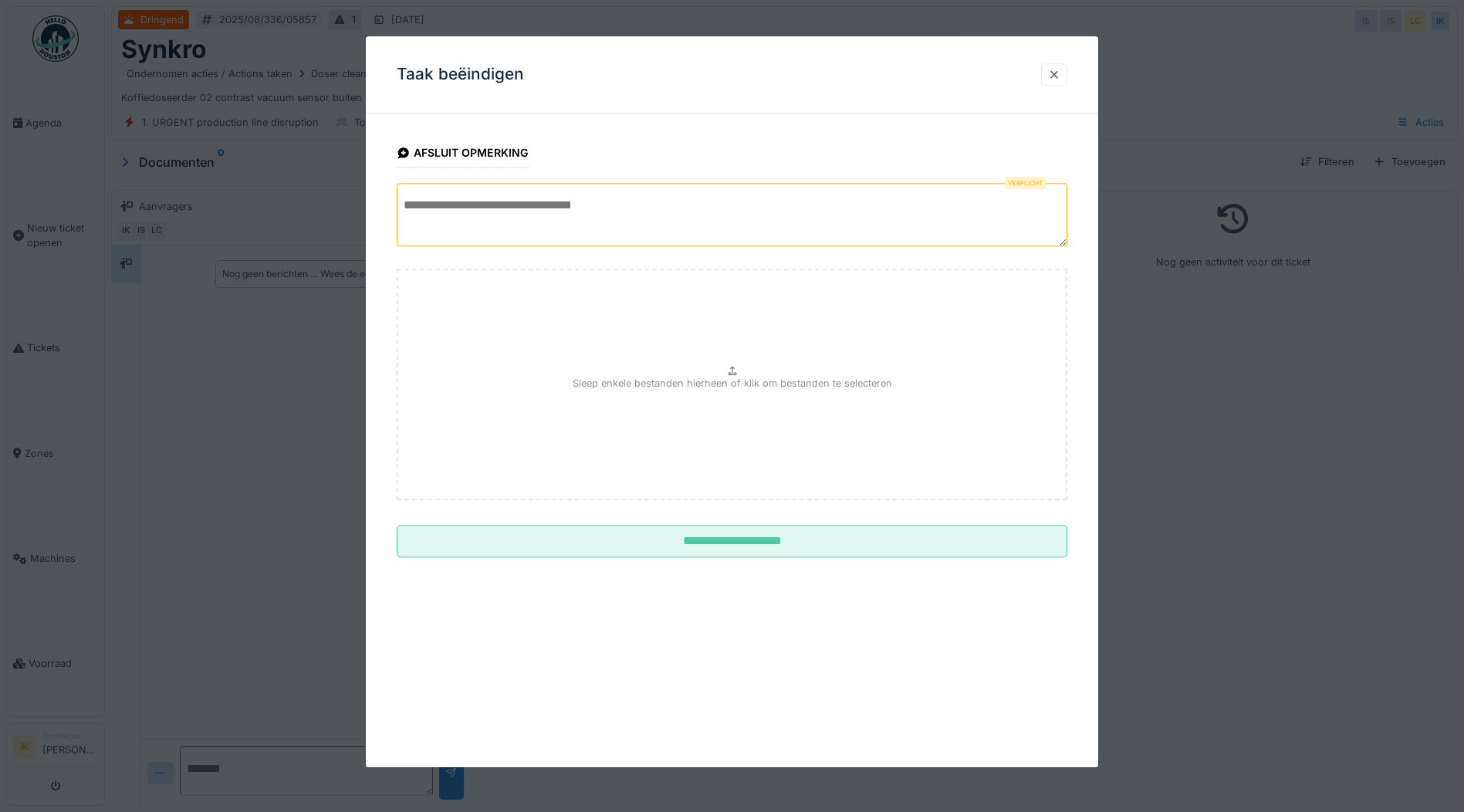
click at [477, 205] on textarea at bounding box center [732, 215] width 671 height 63
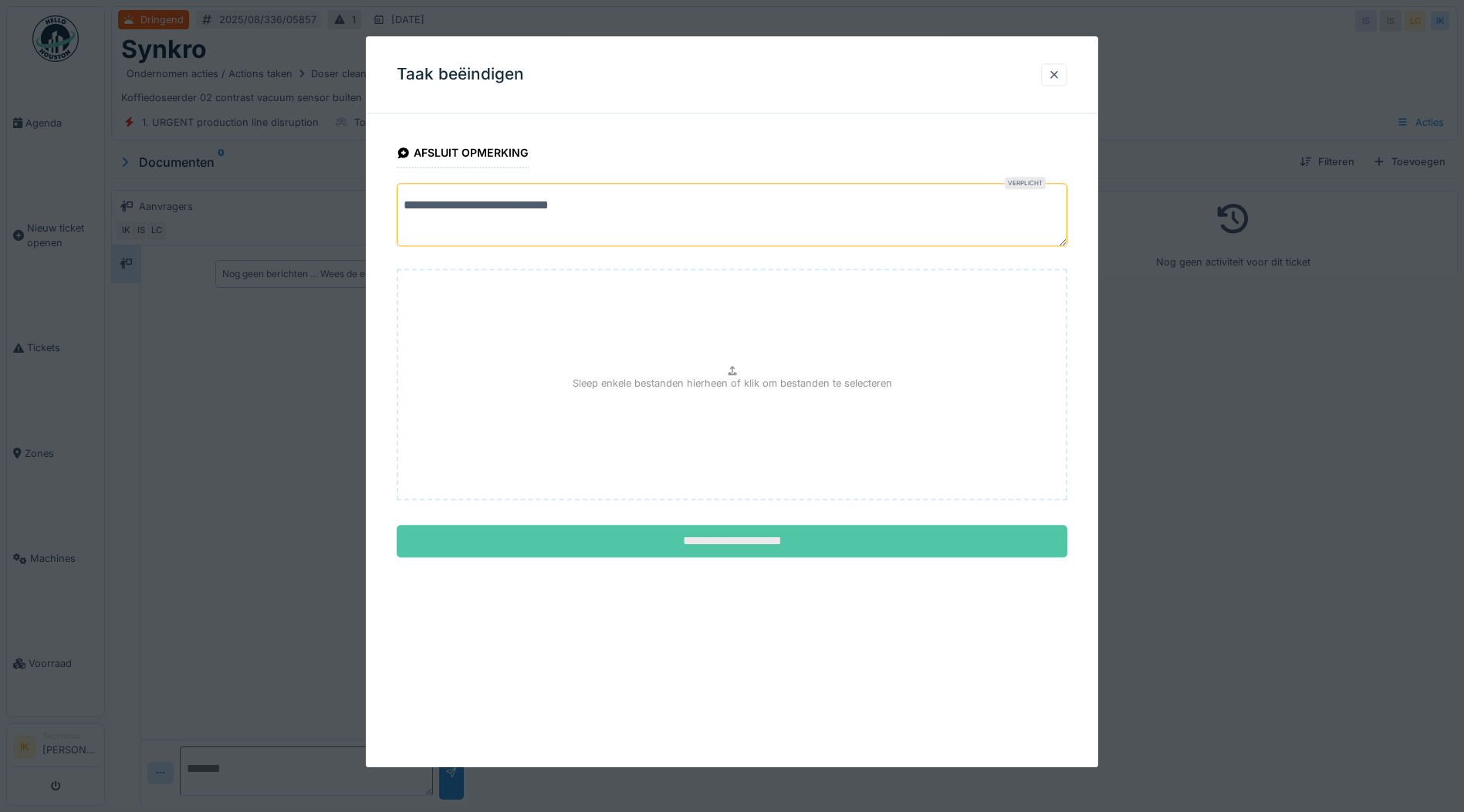
type textarea "**********"
click at [712, 548] on input "**********" at bounding box center [732, 541] width 671 height 32
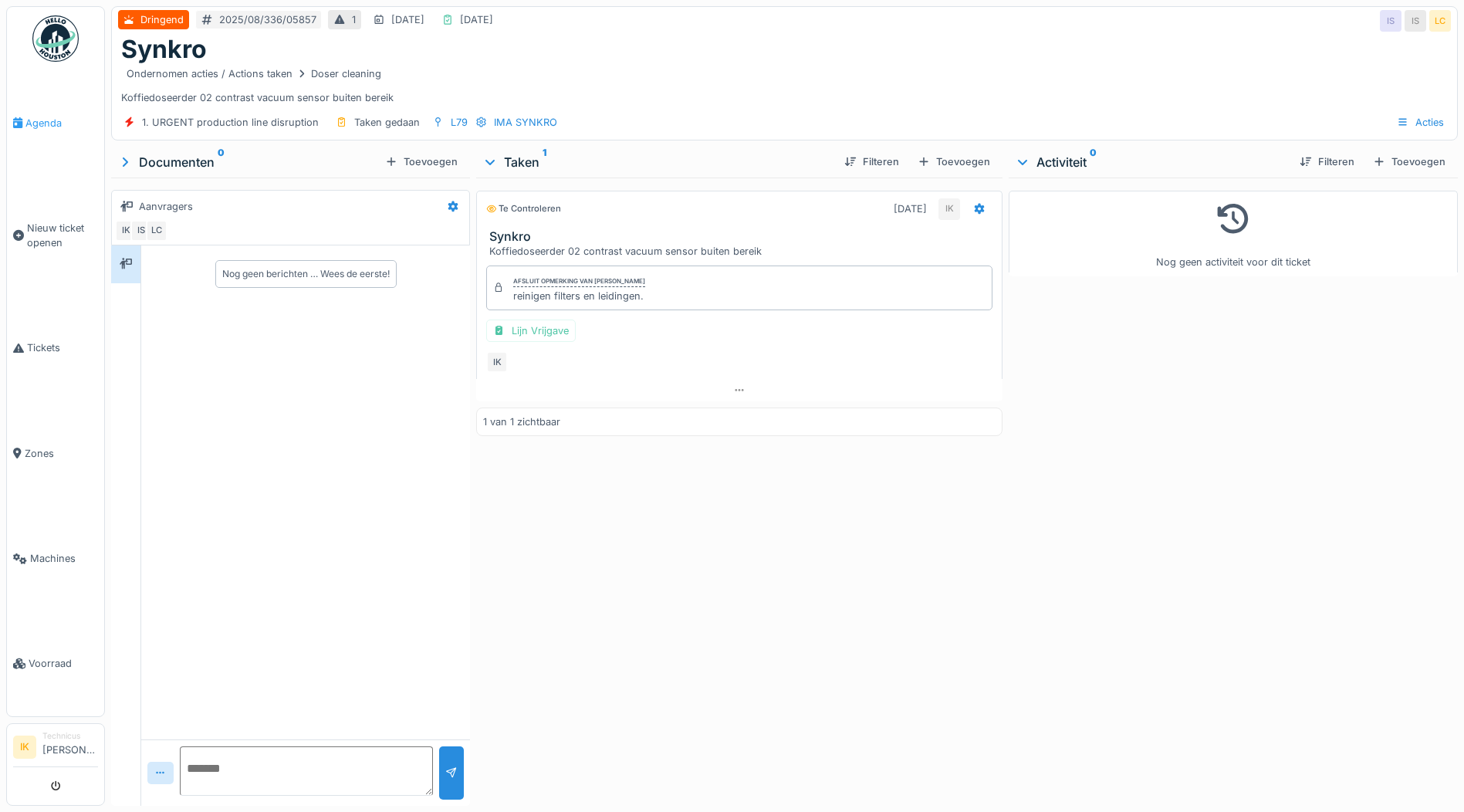
click at [43, 123] on span "Agenda" at bounding box center [62, 123] width 73 height 15
